Goal: Communication & Community: Answer question/provide support

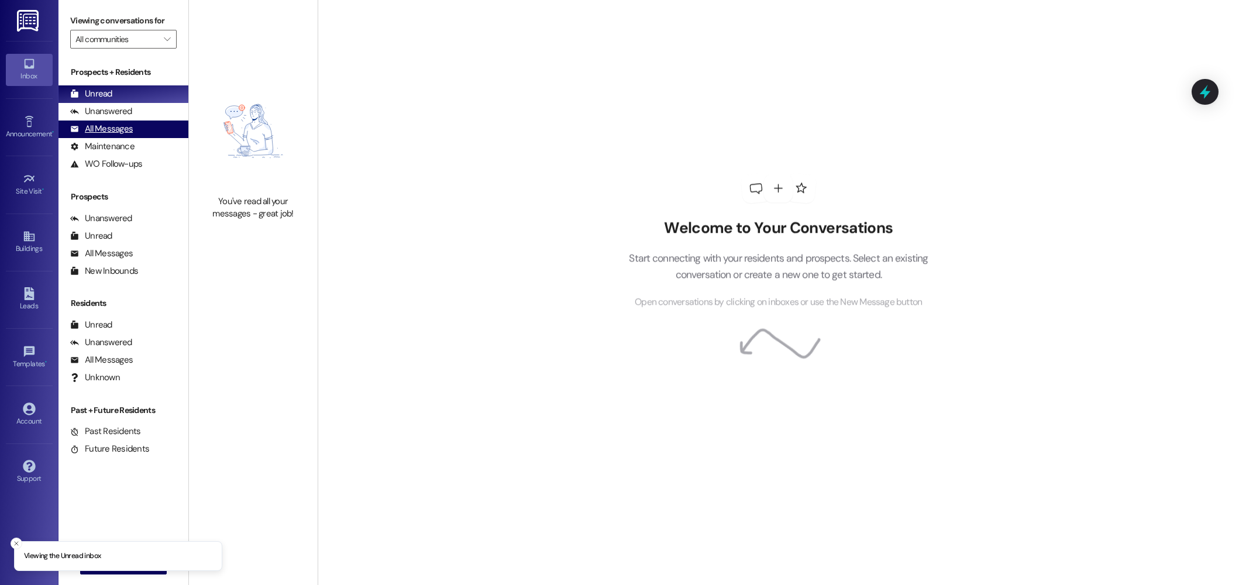
click at [89, 130] on div "All Messages" at bounding box center [101, 129] width 63 height 12
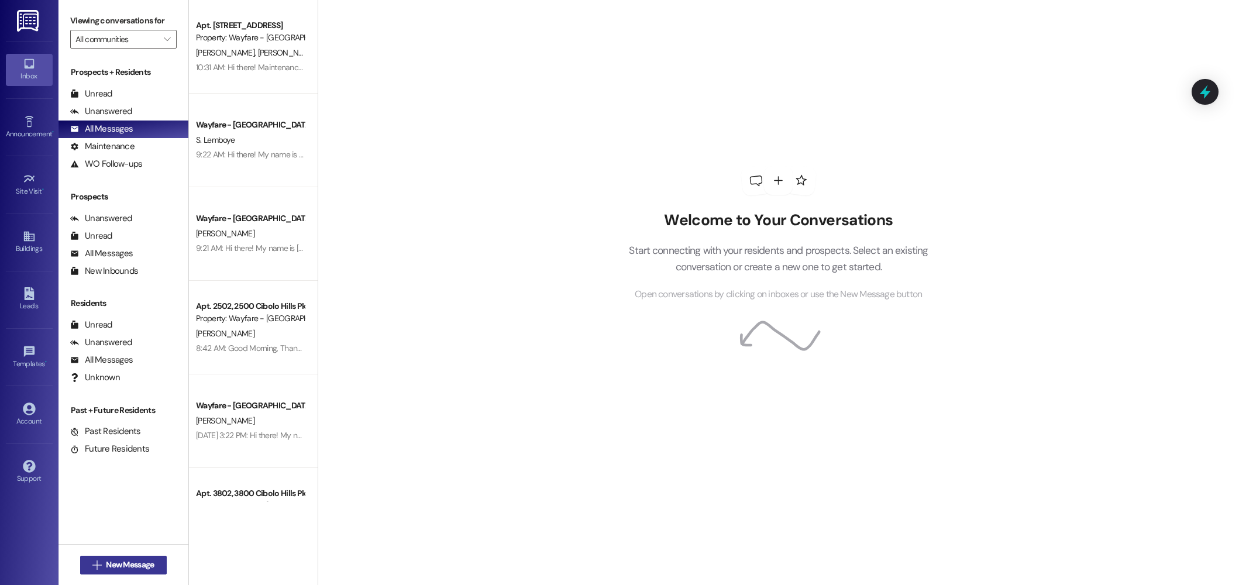
click at [130, 561] on span "New Message" at bounding box center [130, 565] width 48 height 12
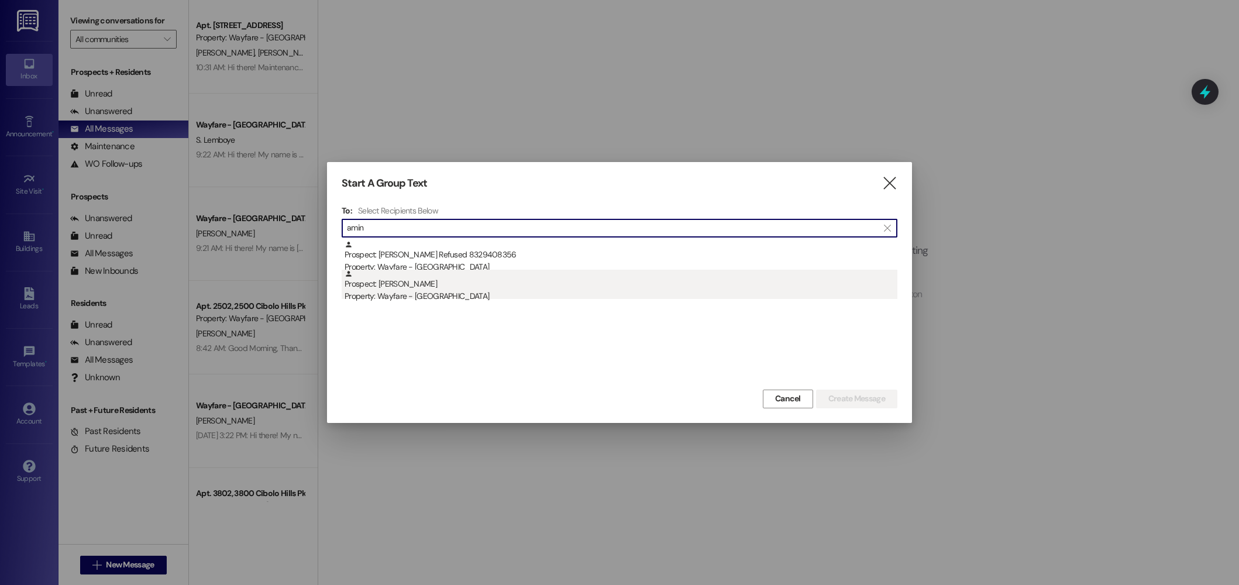
type input "amin"
click at [470, 288] on div "Prospect: Aminshah Habibshah Property: Wayfare - Cibolo Hills" at bounding box center [620, 286] width 553 height 33
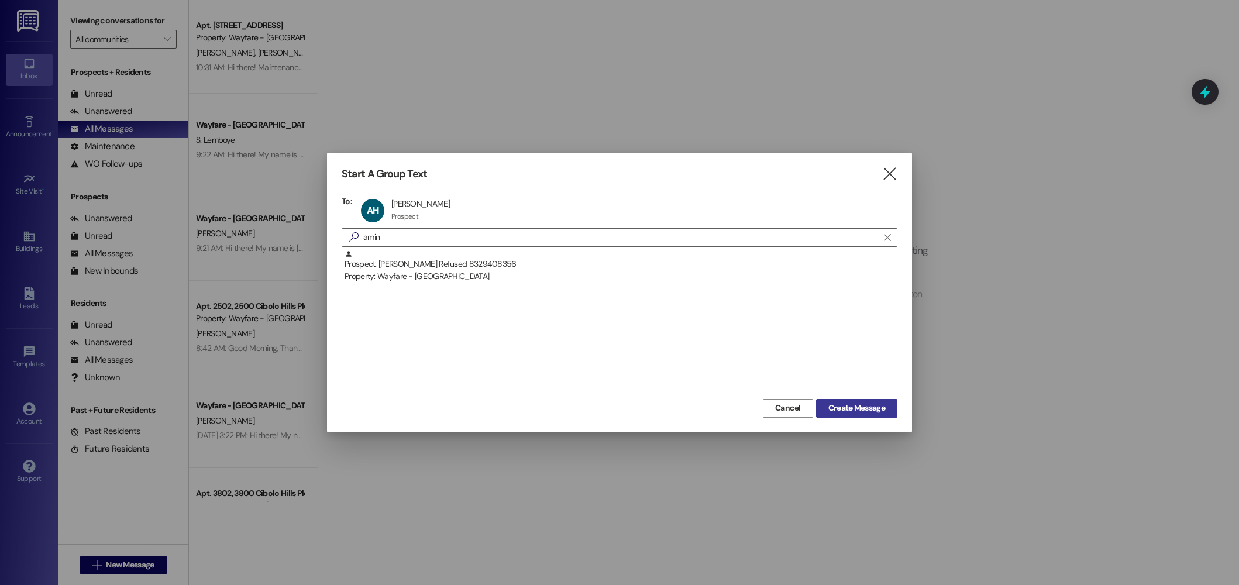
click at [874, 411] on span "Create Message" at bounding box center [856, 408] width 57 height 12
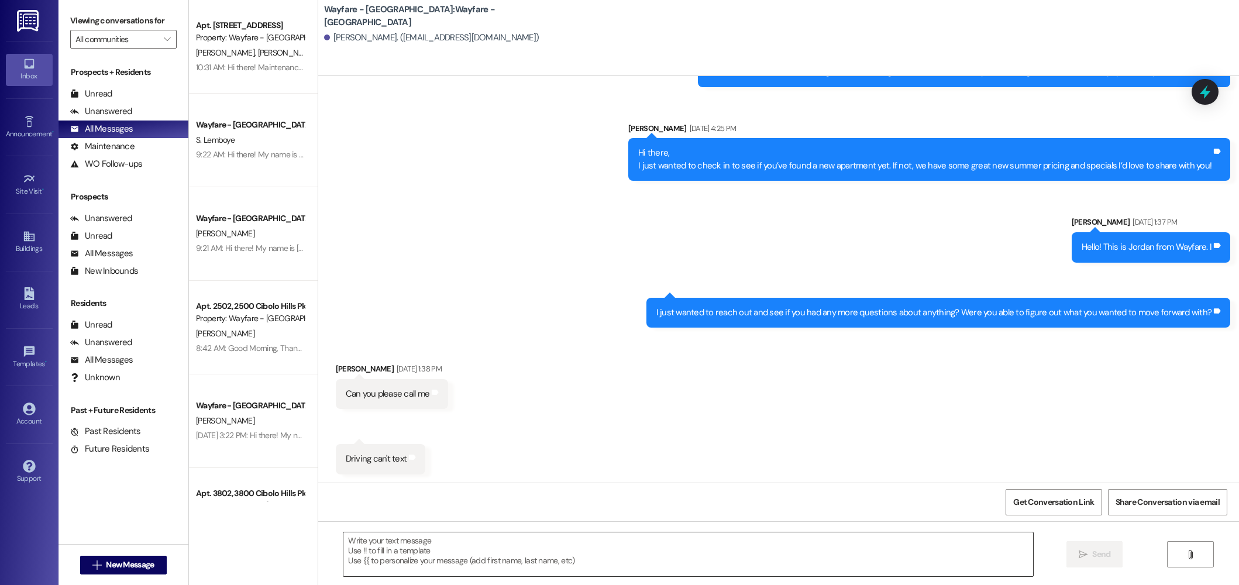
scroll to position [178, 0]
click at [729, 570] on textarea at bounding box center [688, 554] width 690 height 44
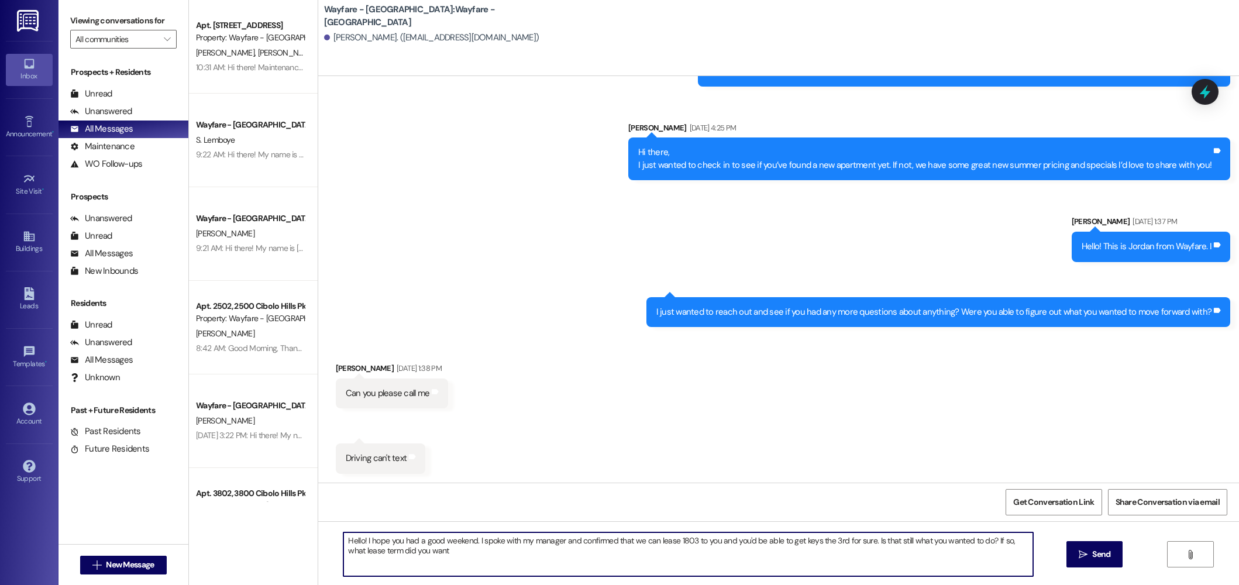
type textarea "Hello! I hope you had a good weekend. I spoke with my manager and confirmed tha…"
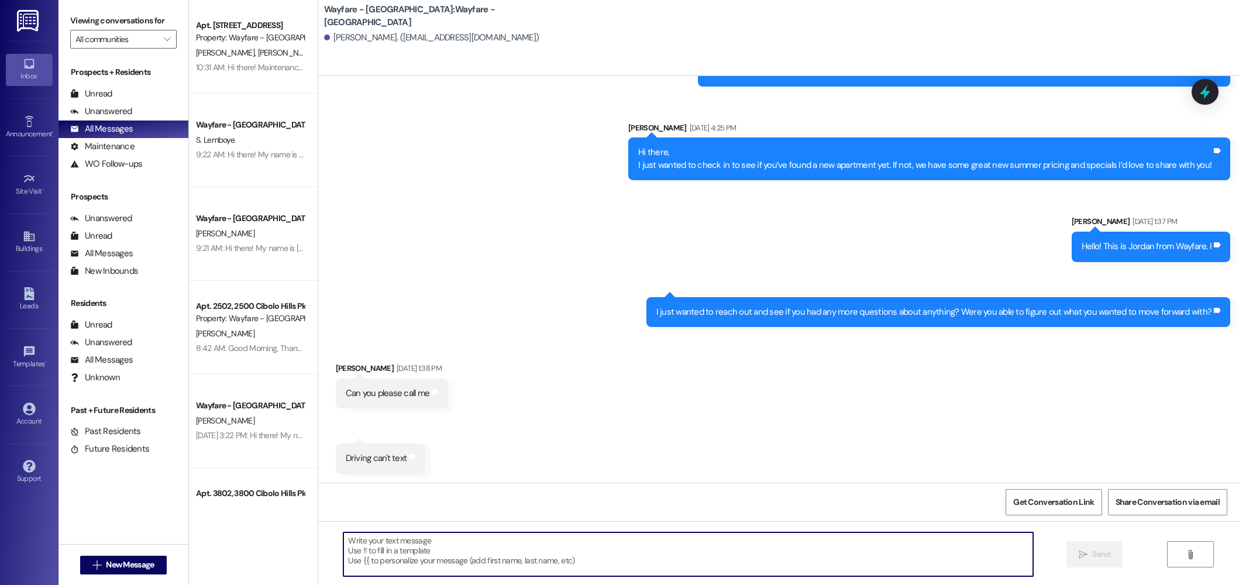
scroll to position [273, 0]
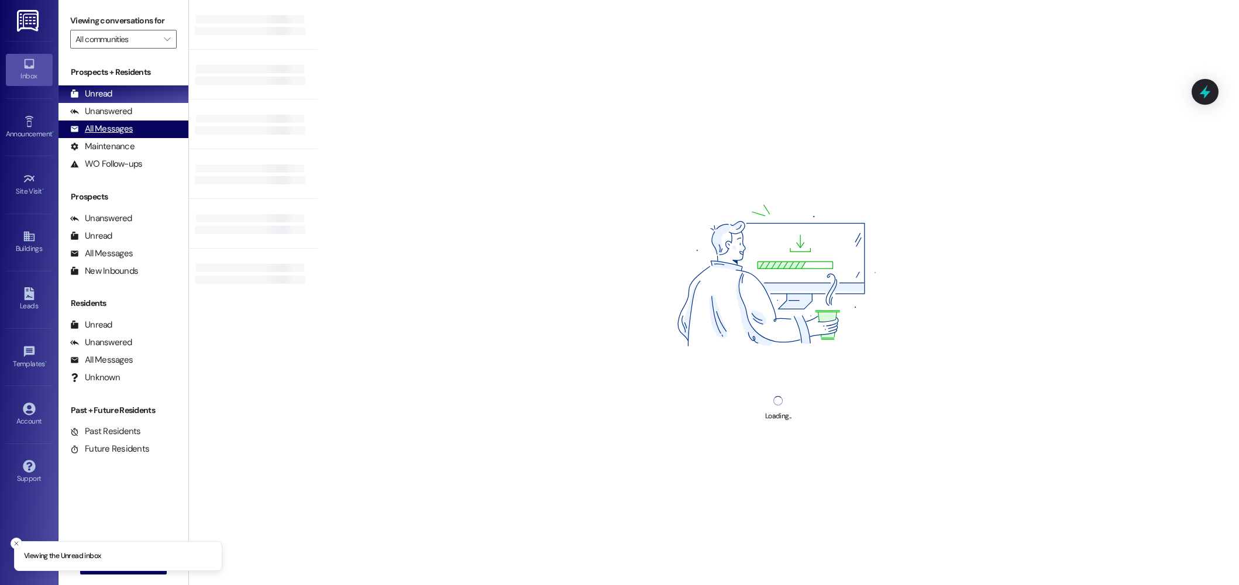
click at [120, 126] on div "All Messages" at bounding box center [101, 129] width 63 height 12
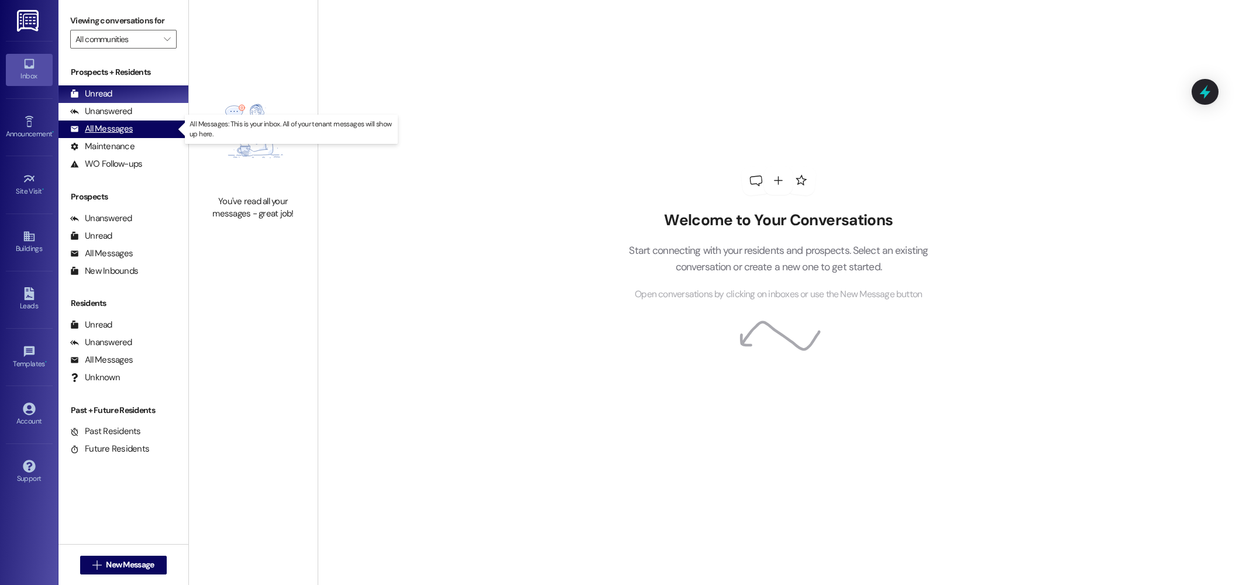
click at [122, 129] on div "All Messages" at bounding box center [101, 129] width 63 height 12
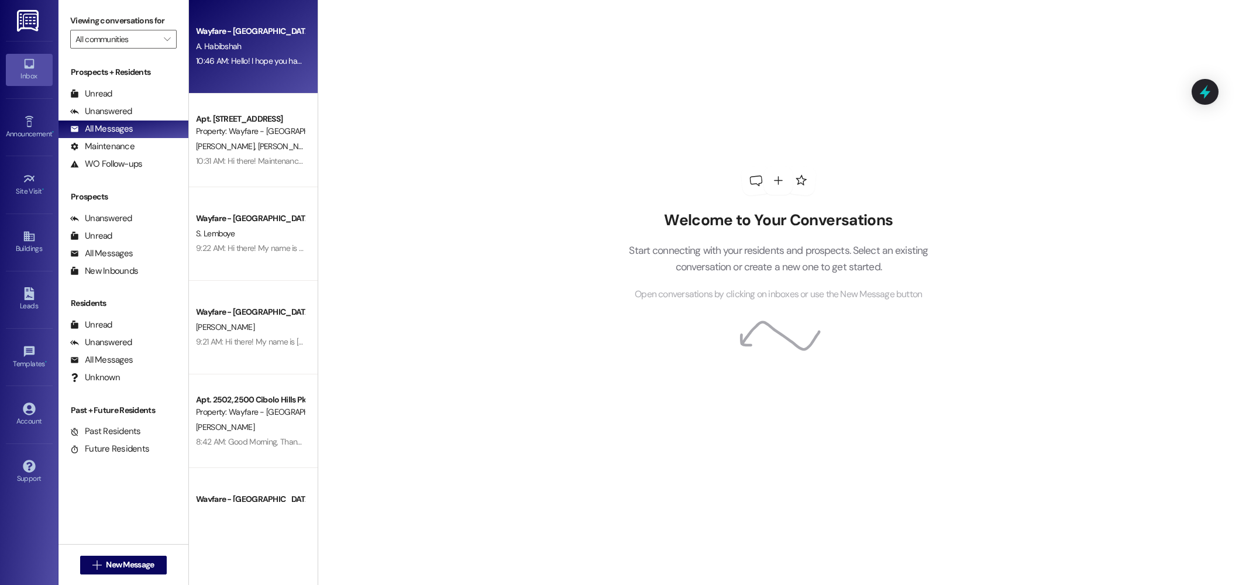
click at [209, 75] on div "Wayfare - Cibolo Hills Prospect A. Habibshah 10:46 AM: Hello! I hope you had a …" at bounding box center [253, 47] width 129 height 94
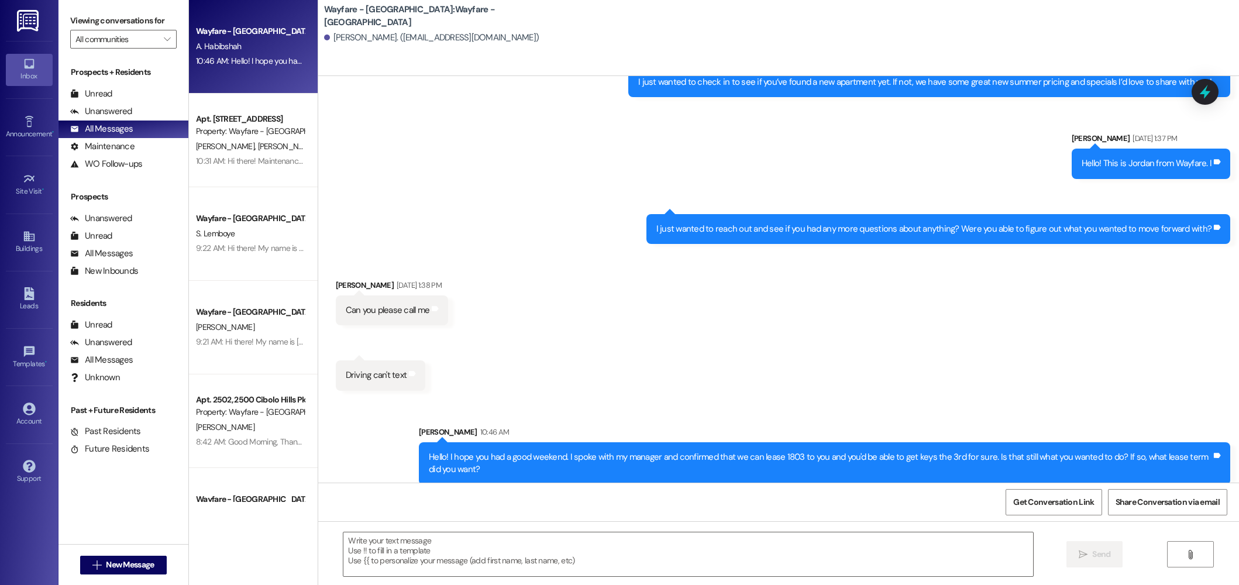
scroll to position [290, 0]
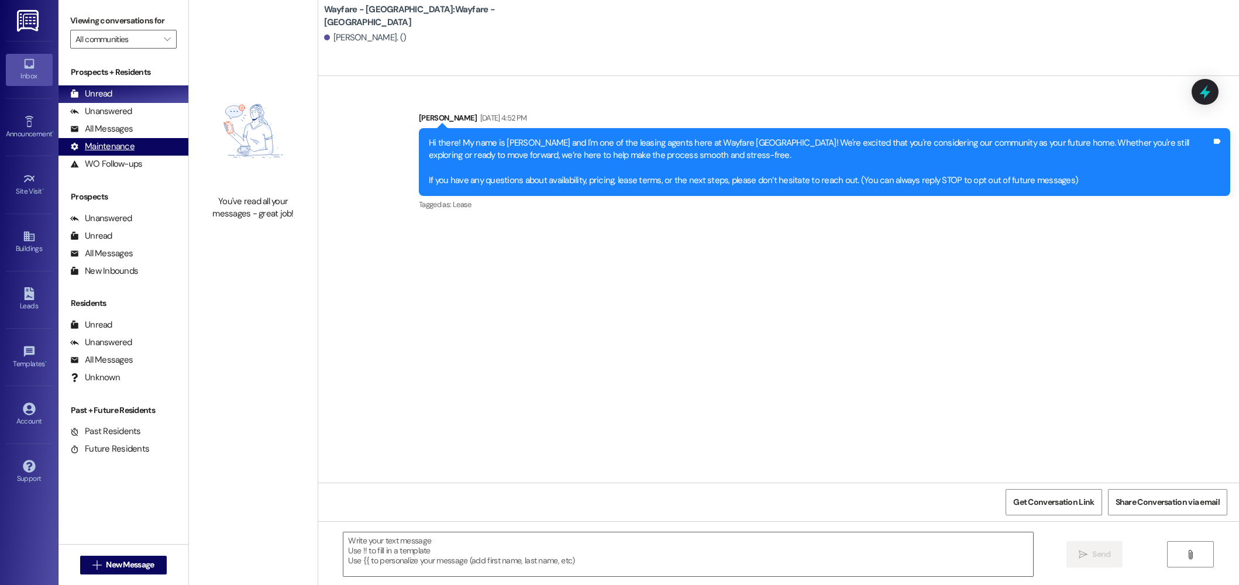
click at [99, 138] on div "Maintenance (undefined)" at bounding box center [123, 147] width 130 height 18
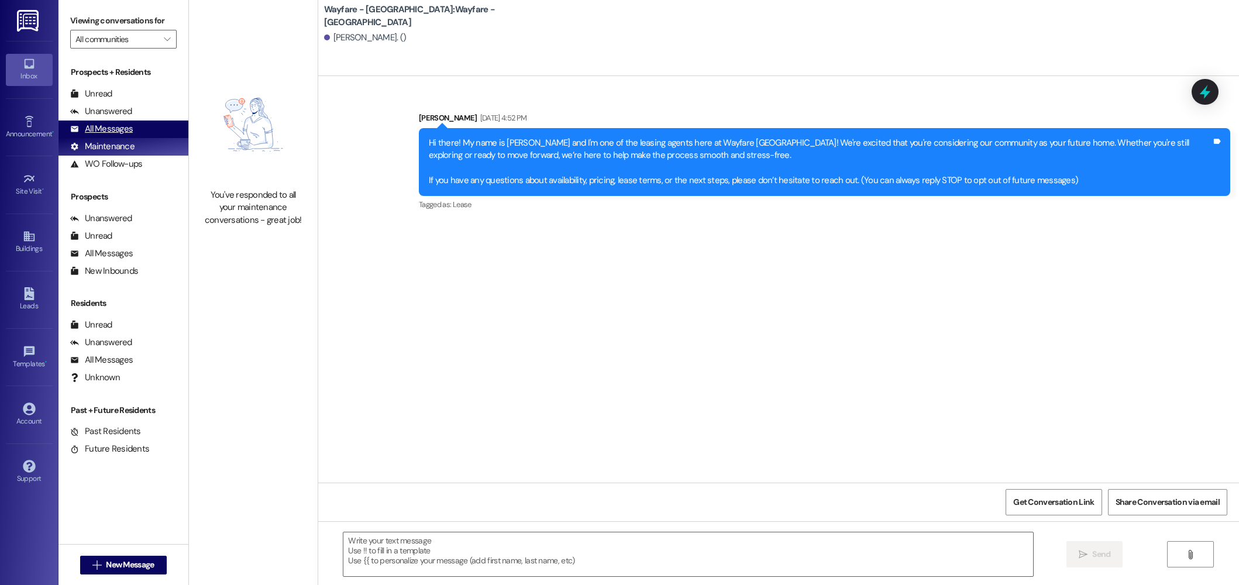
click at [101, 135] on div "All Messages" at bounding box center [101, 129] width 63 height 12
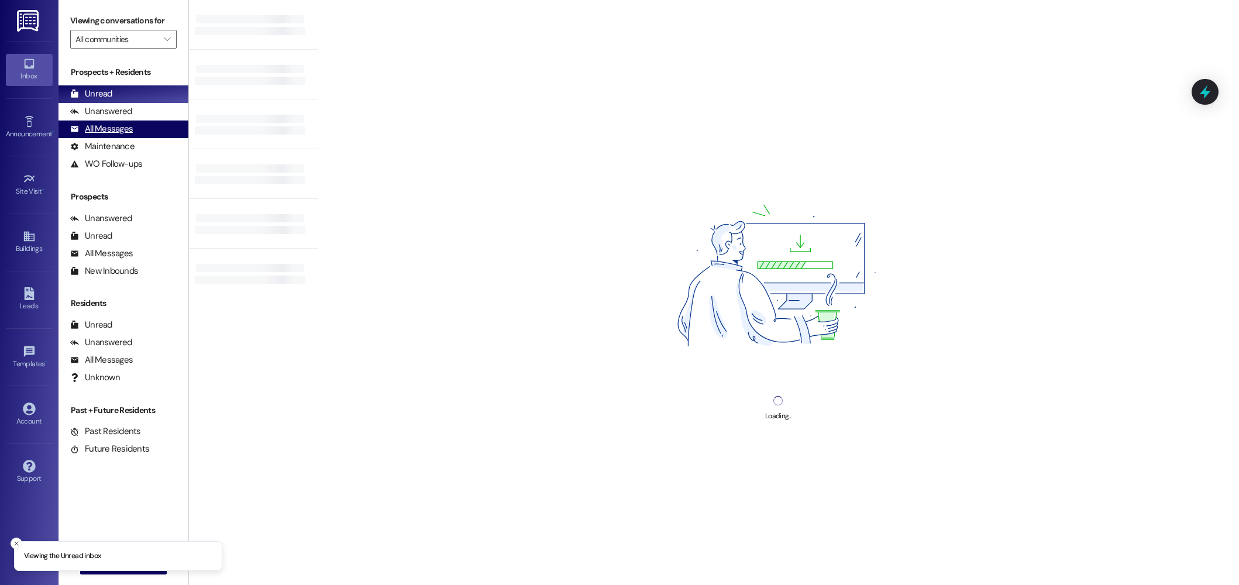
click at [125, 129] on div "All Messages" at bounding box center [101, 129] width 63 height 12
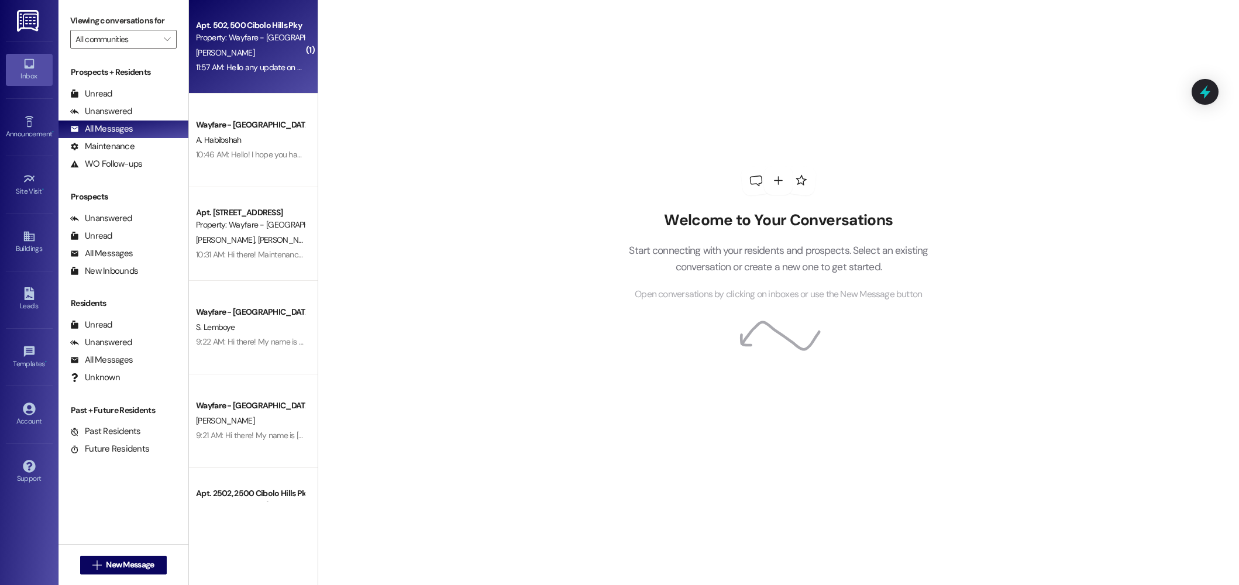
click at [282, 63] on div "11:57 AM: Hello any update on the washer piece in 502? Also wondering if you ha…" at bounding box center [538, 67] width 685 height 11
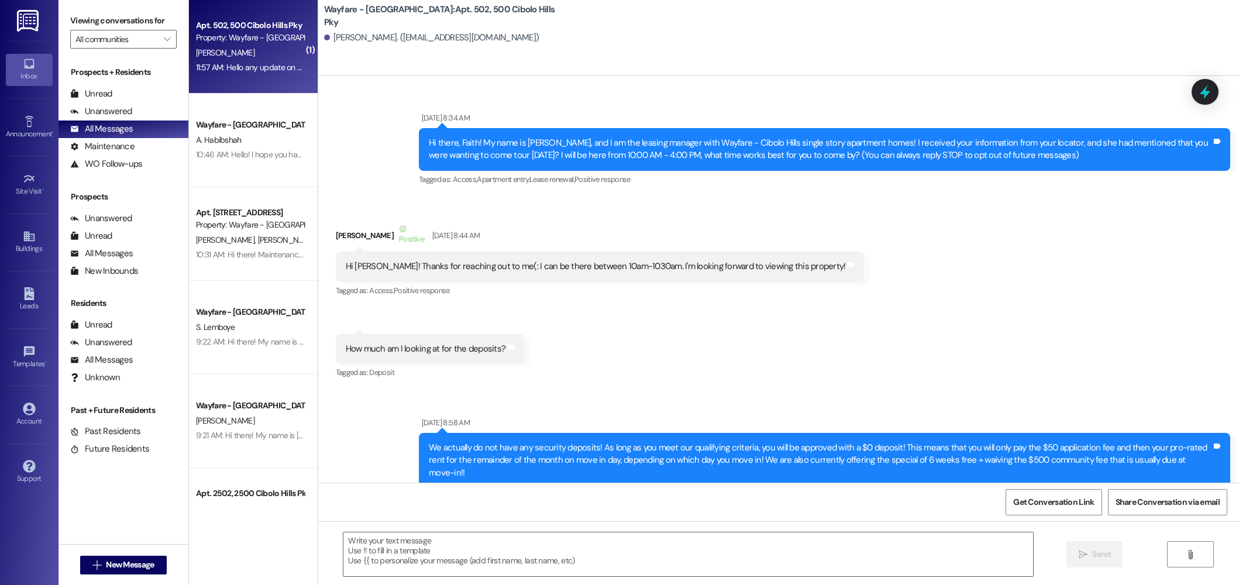
scroll to position [45769, 0]
